Goal: Transaction & Acquisition: Download file/media

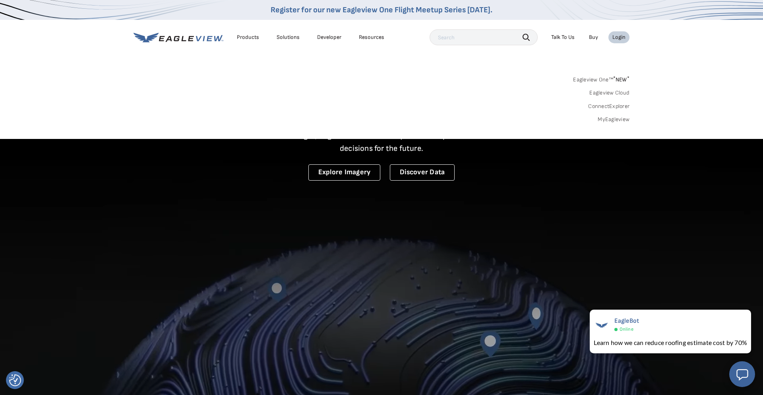
click at [608, 120] on link "MyEagleview" at bounding box center [614, 119] width 32 height 7
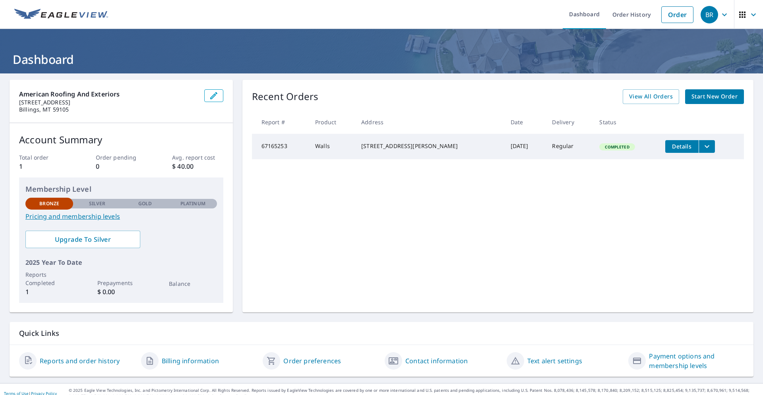
click at [677, 145] on span "Details" at bounding box center [682, 147] width 24 height 8
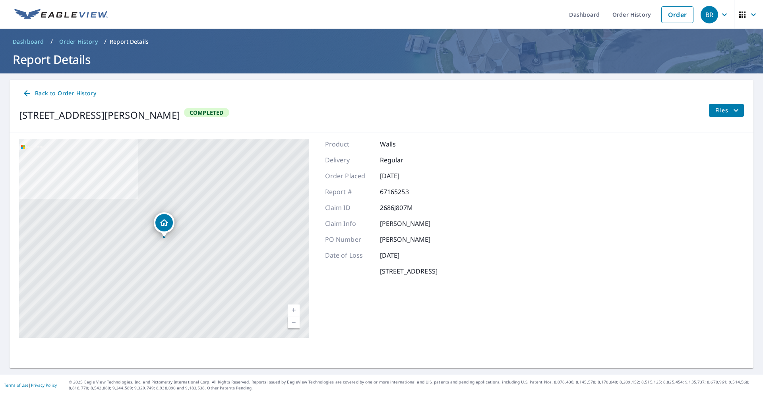
click at [719, 114] on span "Files" at bounding box center [727, 111] width 25 height 10
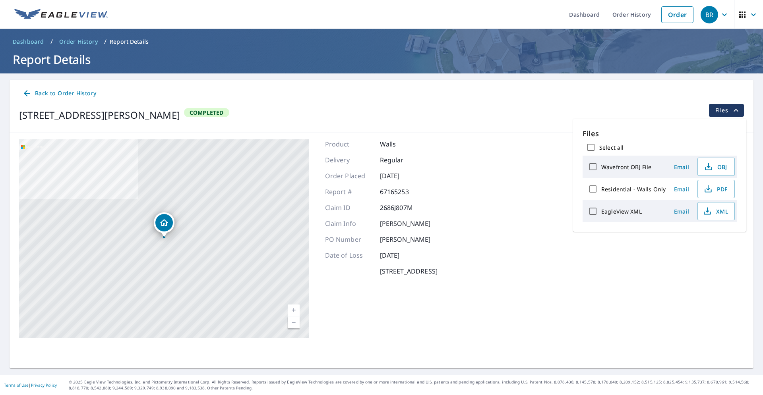
click at [617, 190] on label "Residential - Walls Only" at bounding box center [633, 190] width 64 height 8
click at [601, 190] on input "Residential - Walls Only" at bounding box center [592, 189] width 17 height 17
click at [595, 191] on input "Residential - Walls Only" at bounding box center [592, 189] width 17 height 17
checkbox input "false"
click at [709, 190] on icon "button" at bounding box center [708, 189] width 10 height 10
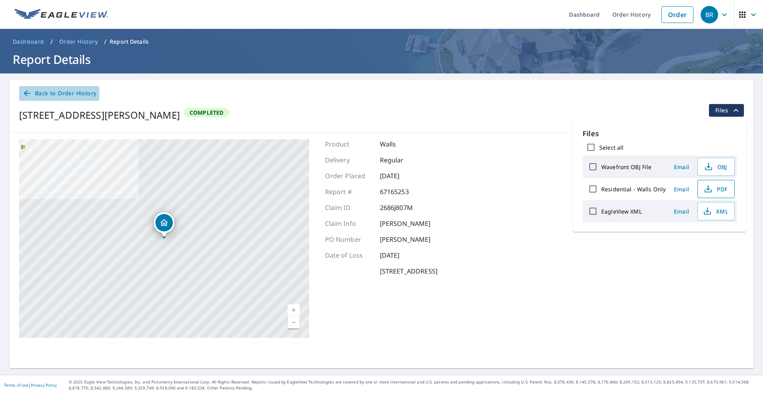
click at [67, 88] on link "Back to Order History" at bounding box center [59, 93] width 80 height 15
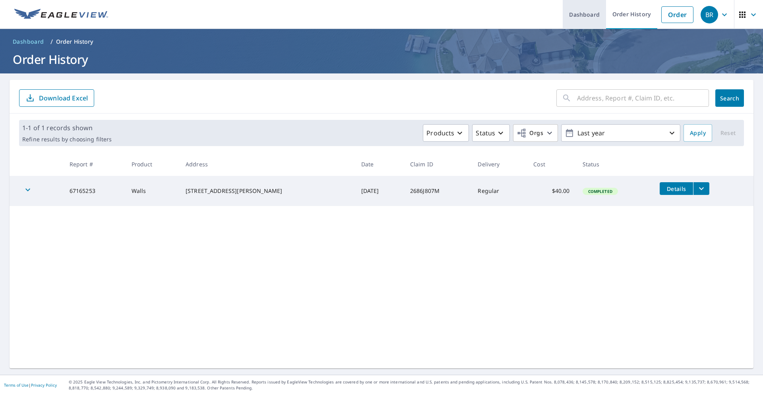
click at [589, 20] on link "Dashboard" at bounding box center [584, 14] width 43 height 29
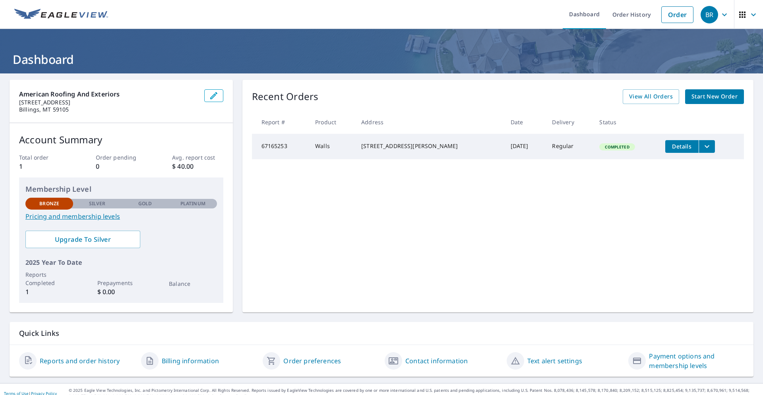
scroll to position [8, 0]
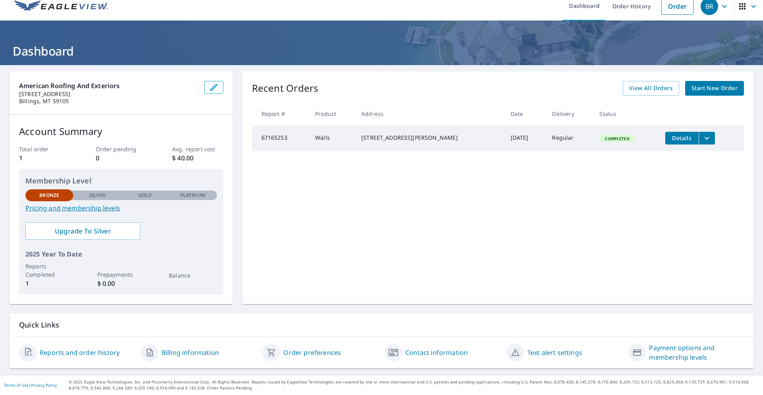
click at [201, 351] on link "Billing information" at bounding box center [190, 353] width 57 height 10
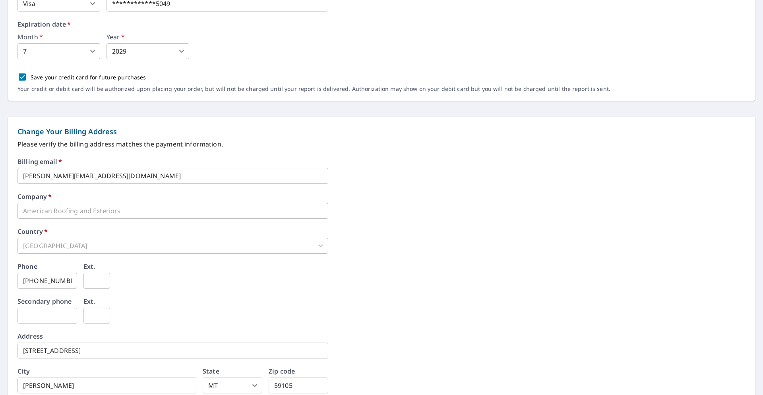
scroll to position [271, 0]
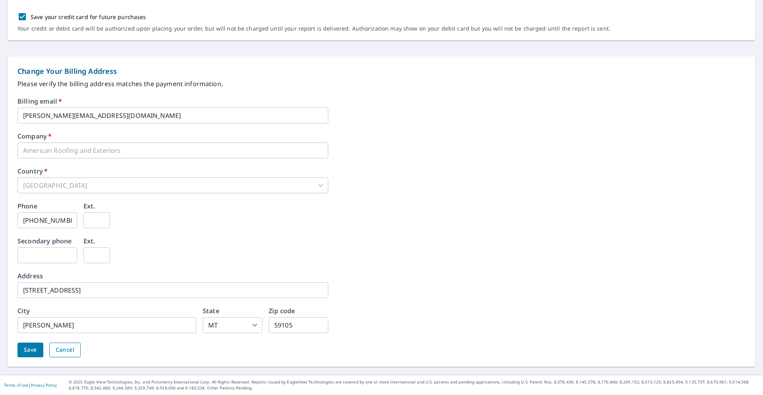
click at [68, 352] on span "Cancel" at bounding box center [65, 350] width 19 height 10
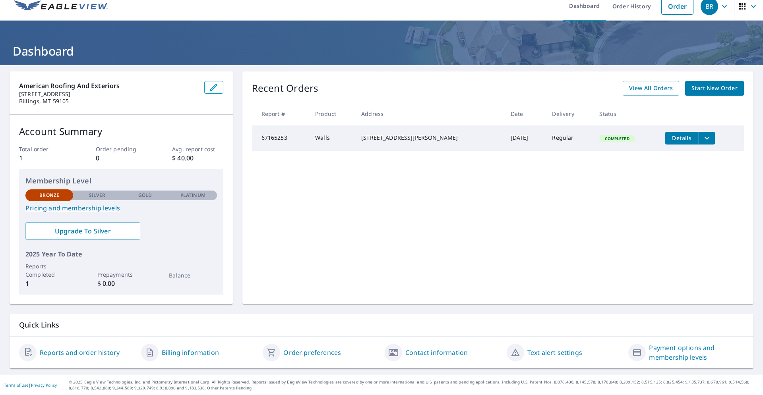
scroll to position [8, 0]
